Goal: Use online tool/utility

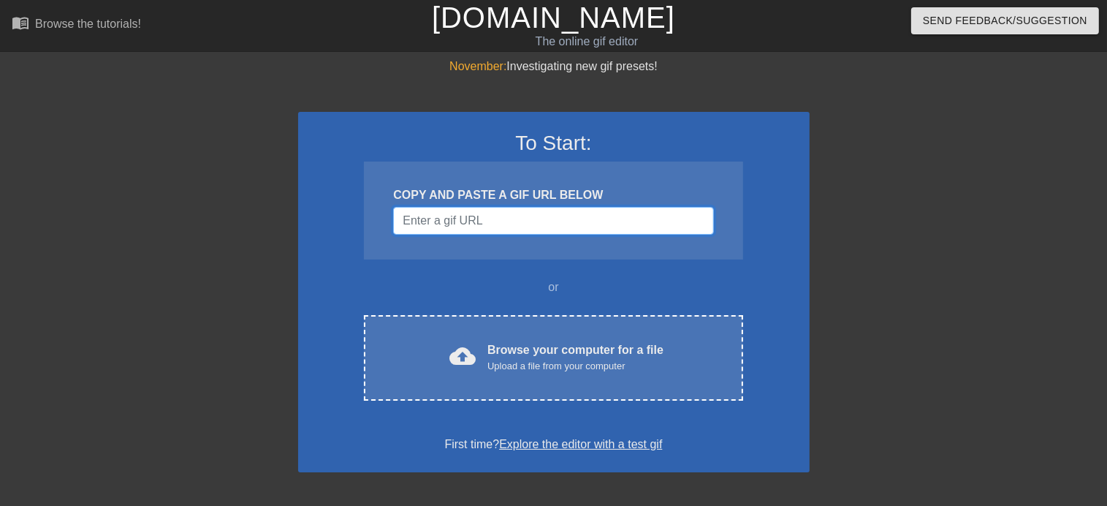
click at [493, 222] on input "Username" at bounding box center [553, 221] width 320 height 28
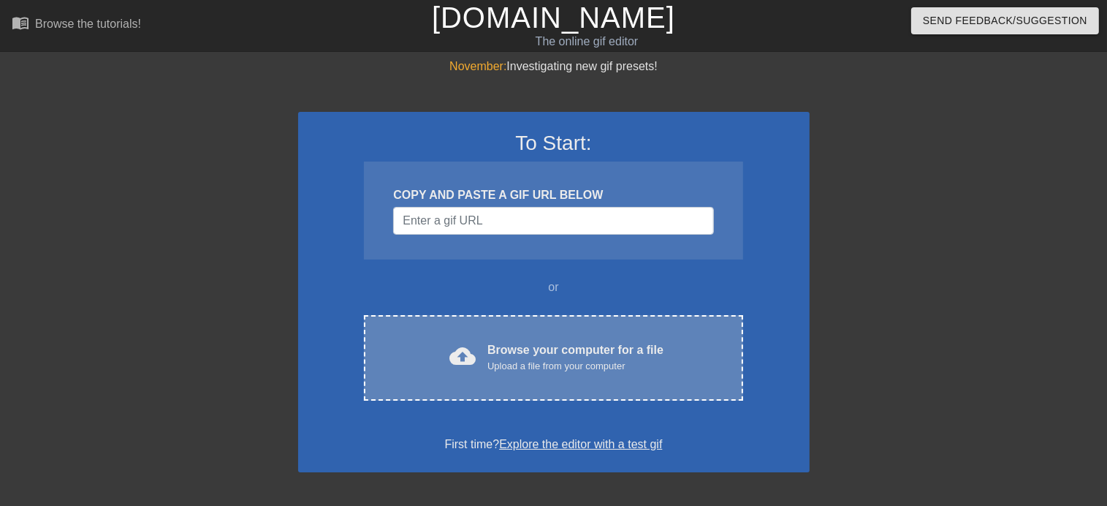
click at [514, 367] on div "Upload a file from your computer" at bounding box center [575, 366] width 176 height 15
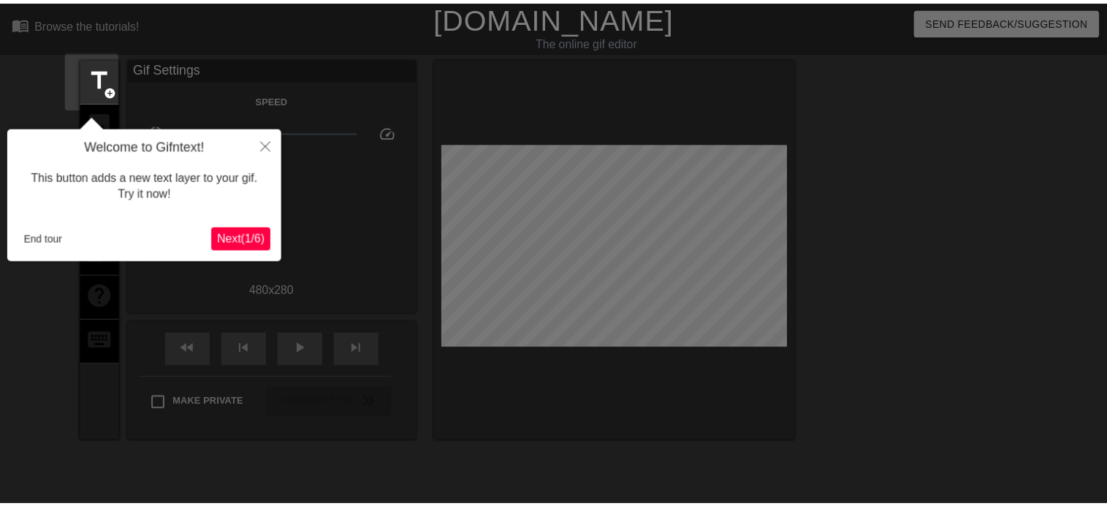
scroll to position [35, 0]
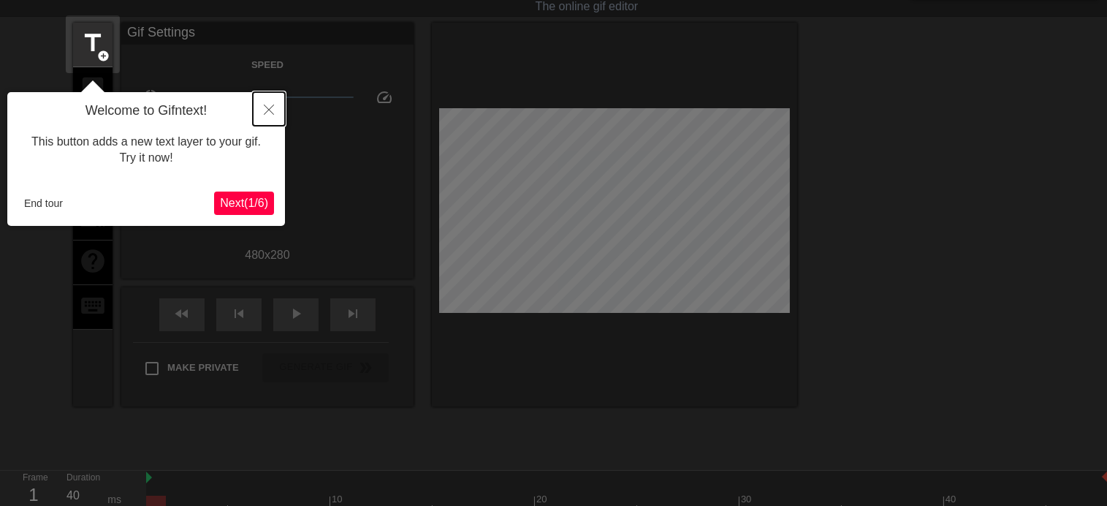
click at [270, 109] on icon "Close" at bounding box center [269, 109] width 10 height 10
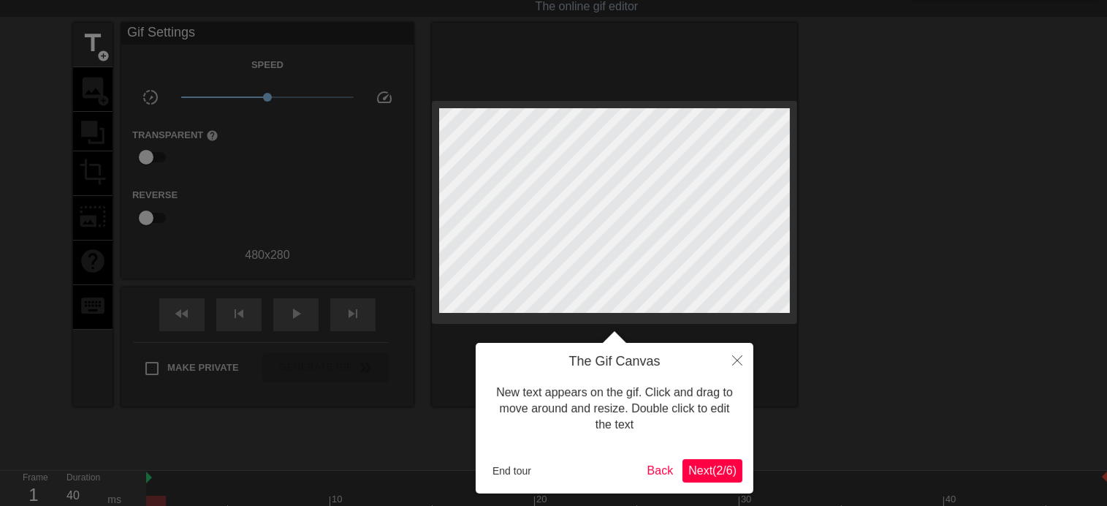
scroll to position [0, 0]
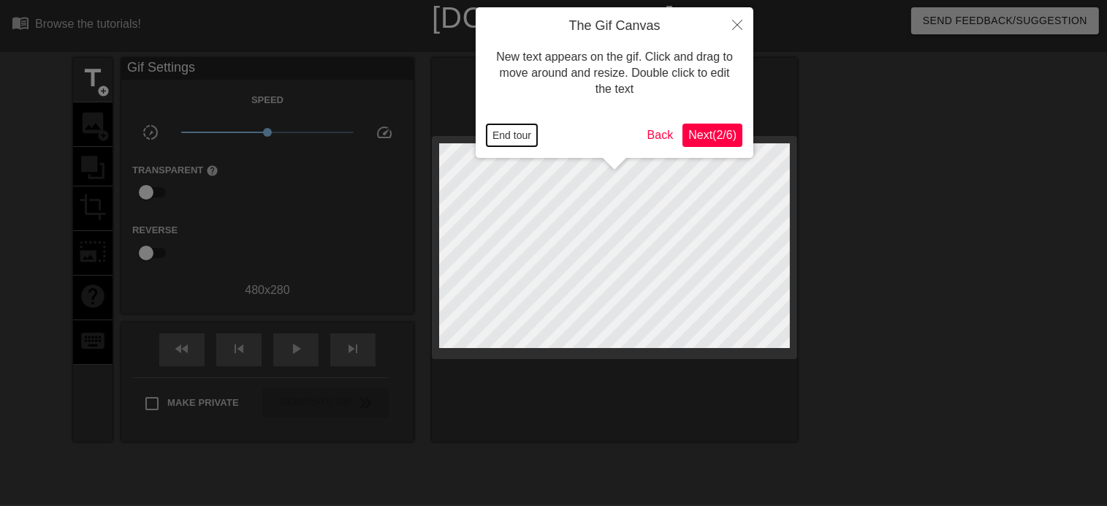
click at [518, 142] on button "End tour" at bounding box center [512, 135] width 50 height 22
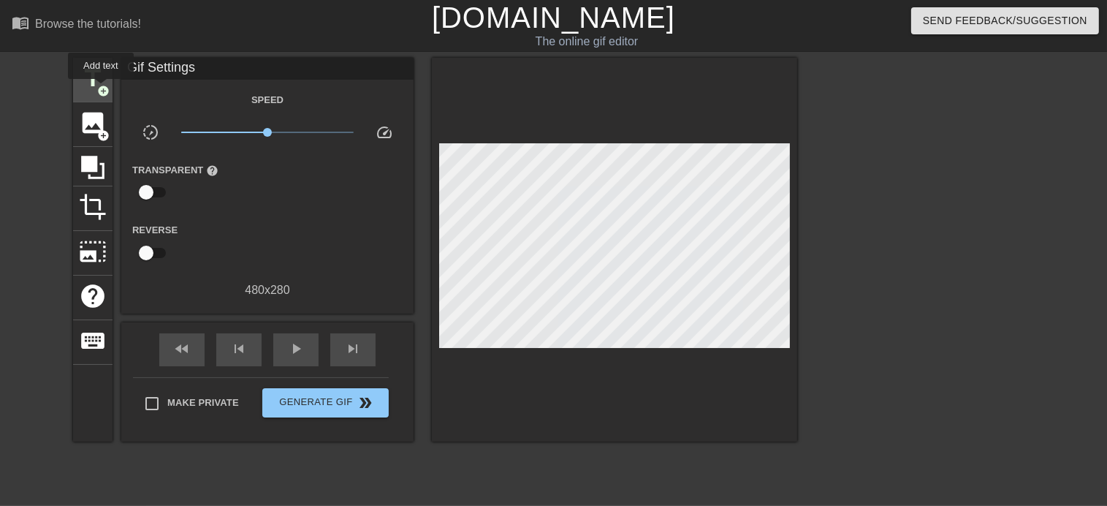
click at [101, 89] on span "add_circle" at bounding box center [103, 91] width 12 height 12
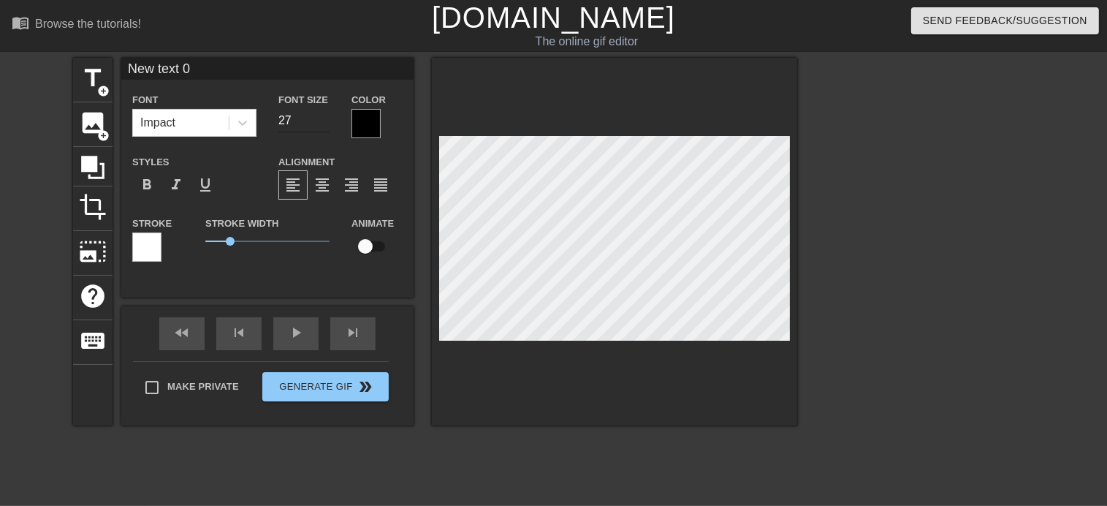
click at [329, 122] on input "27" at bounding box center [303, 120] width 51 height 23
click at [328, 122] on input "26" at bounding box center [303, 120] width 51 height 23
click at [328, 122] on input "25" at bounding box center [303, 120] width 51 height 23
click at [328, 122] on input "24" at bounding box center [303, 120] width 51 height 23
click at [328, 122] on input "23" at bounding box center [303, 120] width 51 height 23
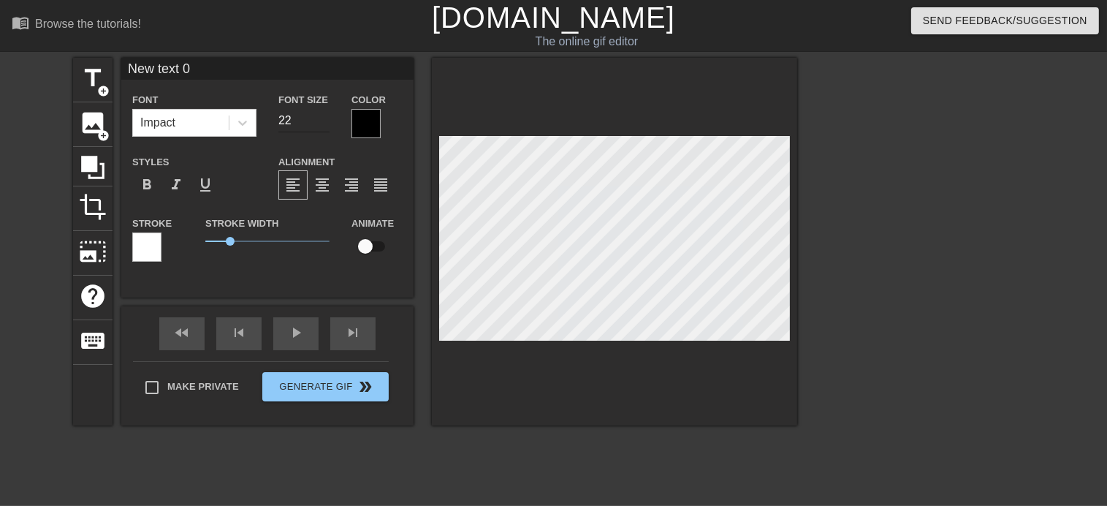
click at [328, 122] on input "22" at bounding box center [303, 120] width 51 height 23
click at [328, 122] on input "21" at bounding box center [303, 120] width 51 height 23
click at [328, 122] on input "20" at bounding box center [303, 120] width 51 height 23
type input "19"
click at [328, 122] on input "19" at bounding box center [303, 120] width 51 height 23
